Goal: Obtain resource: Download file/media

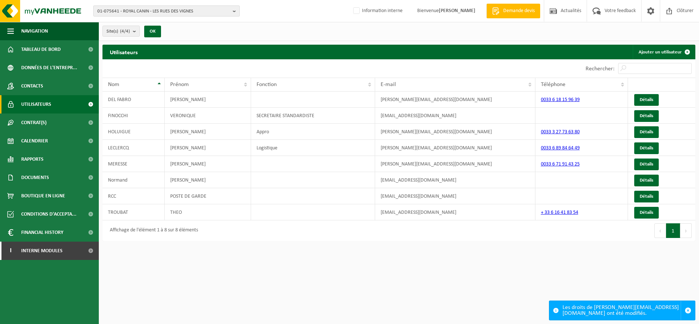
click at [182, 16] on span "01-075641 - ROYAL CANIN - LES RUES DES VIGNES" at bounding box center [163, 11] width 133 height 11
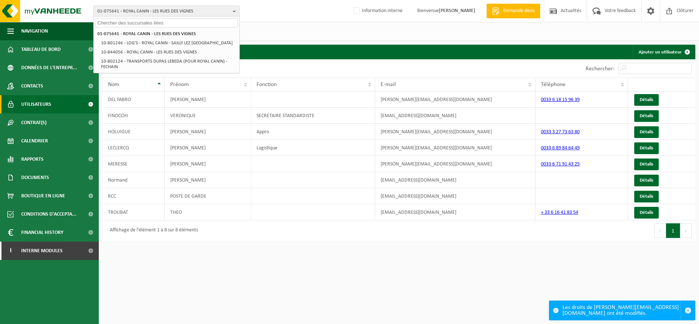
click at [152, 22] on input "text" at bounding box center [166, 22] width 143 height 9
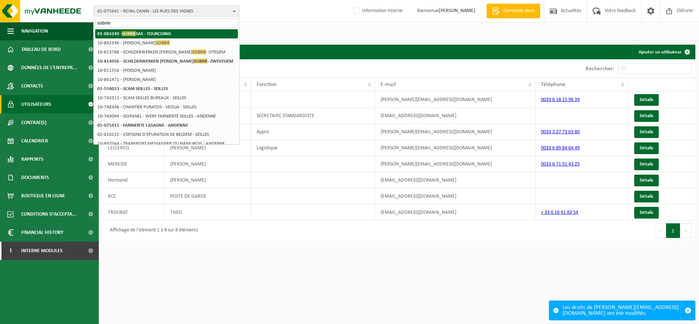
type input "sobrie"
click at [162, 33] on strong "01-083249 - SOBRIE SAS - TOURCOING" at bounding box center [134, 33] width 74 height 5
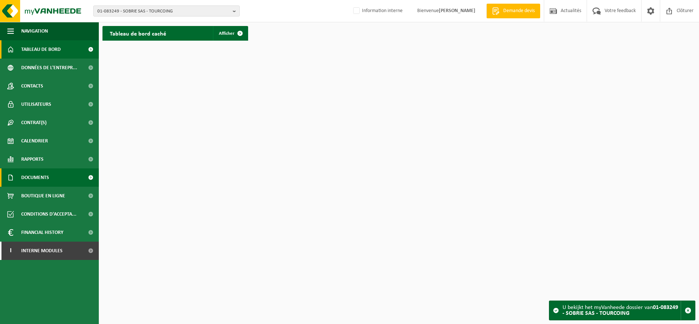
click at [29, 179] on span "Documents" at bounding box center [35, 177] width 28 height 18
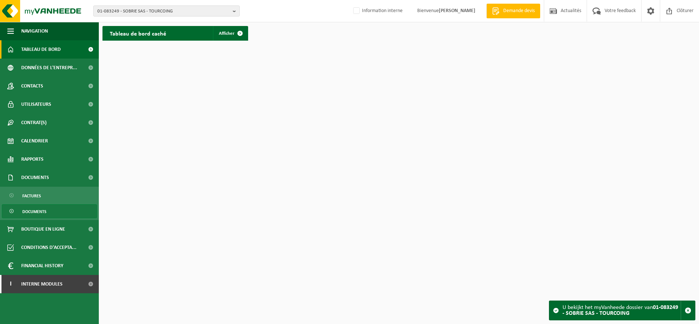
click at [36, 209] on span "Documents" at bounding box center [34, 212] width 24 height 14
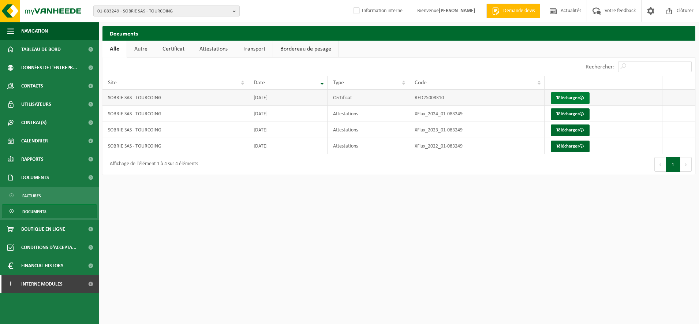
click at [568, 99] on link "Télécharger" at bounding box center [570, 98] width 39 height 12
click at [101, 10] on span "01-083249 - SOBRIE SAS - TOURCOING" at bounding box center [163, 11] width 133 height 11
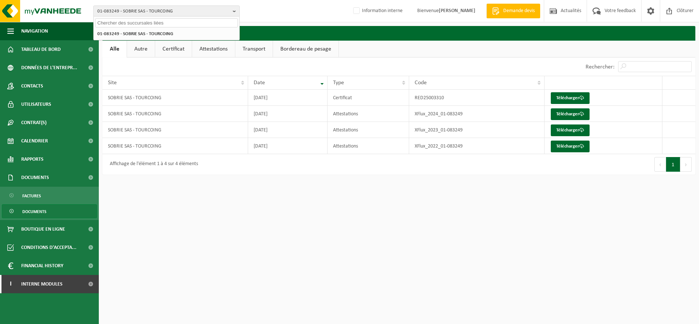
click at [106, 21] on input "text" at bounding box center [166, 22] width 143 height 9
